Goal: Information Seeking & Learning: Learn about a topic

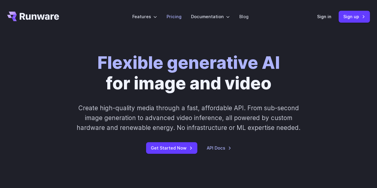
click at [175, 17] on link "Pricing" at bounding box center [174, 16] width 15 height 7
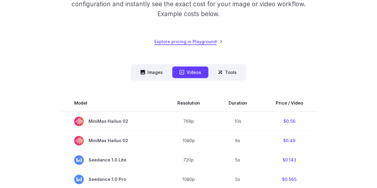
scroll to position [119, 0]
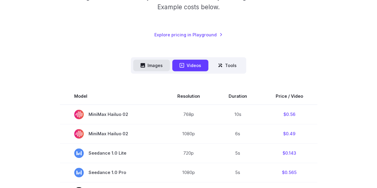
click at [156, 66] on button "Images" at bounding box center [151, 66] width 37 height 12
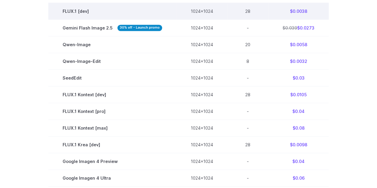
scroll to position [238, 0]
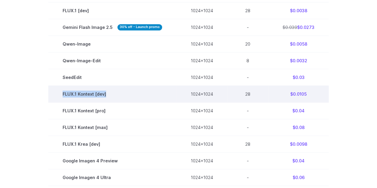
drag, startPoint x: 132, startPoint y: 95, endPoint x: 56, endPoint y: 95, distance: 75.4
click at [56, 95] on td "FLUX.1 Kontext [dev]" at bounding box center [112, 94] width 128 height 17
click at [149, 95] on td "FLUX.1 Kontext [dev]" at bounding box center [112, 94] width 128 height 17
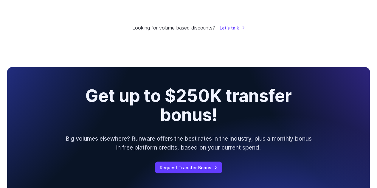
scroll to position [566, 0]
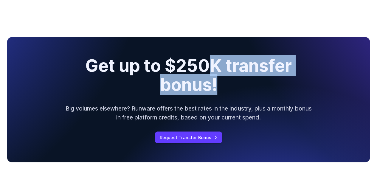
drag, startPoint x: 242, startPoint y: 64, endPoint x: 246, endPoint y: 83, distance: 19.5
click at [246, 83] on h2 "Get up to $250K transfer bonus!" at bounding box center [189, 75] width 260 height 38
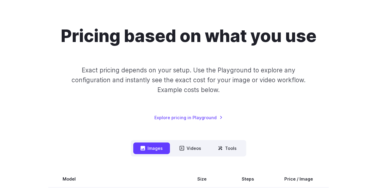
scroll to position [0, 0]
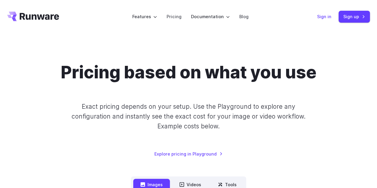
click at [331, 15] on link "Sign in" at bounding box center [324, 16] width 14 height 7
